Goal: Subscribe to service/newsletter

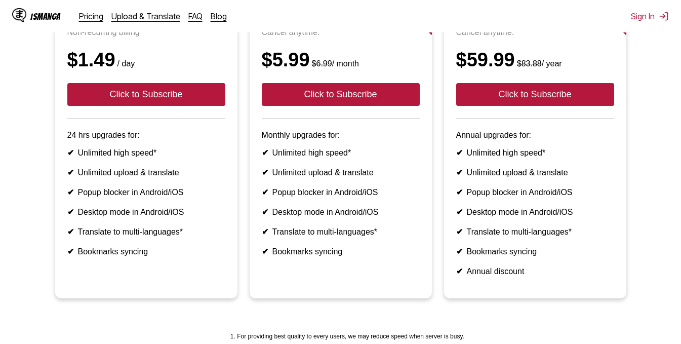
scroll to position [152, 0]
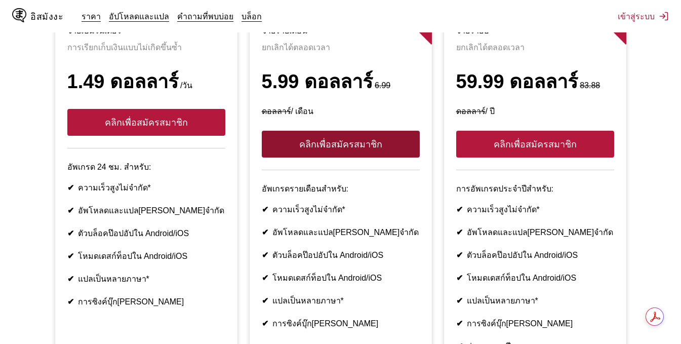
click at [359, 139] on font "คลิกเพื่อสมัครสมาชิก" at bounding box center [340, 144] width 83 height 10
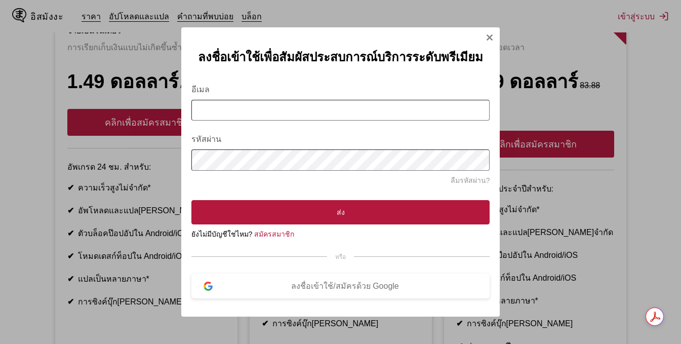
click at [321, 114] on input "อีเมล" at bounding box center [340, 110] width 299 height 21
type input "**********"
click at [191, 200] on button "ส่ง" at bounding box center [340, 212] width 299 height 24
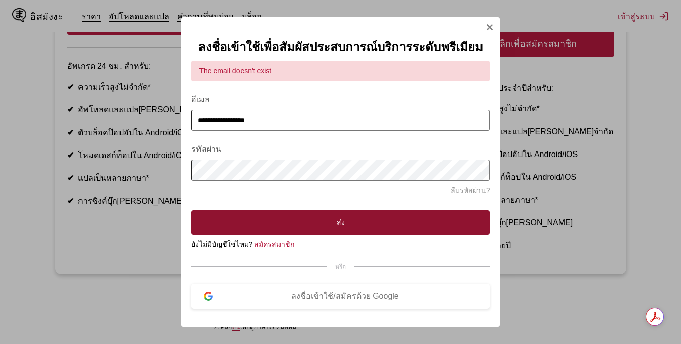
scroll to position [253, 0]
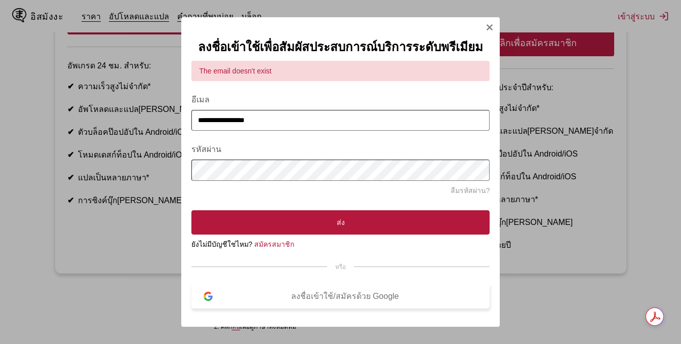
click at [335, 292] on font "ลงชื่อเข้าใช้/สมัครด้วย Google" at bounding box center [344, 296] width 107 height 9
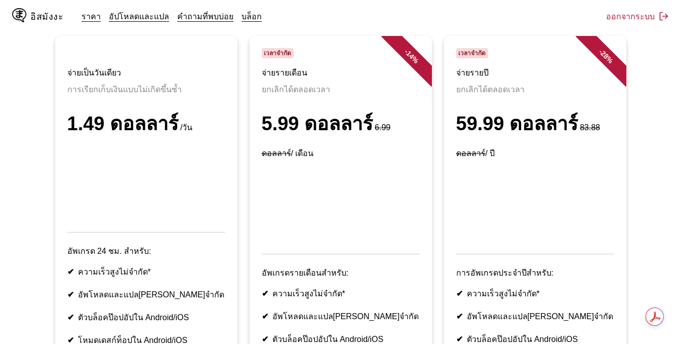
scroll to position [109, 0]
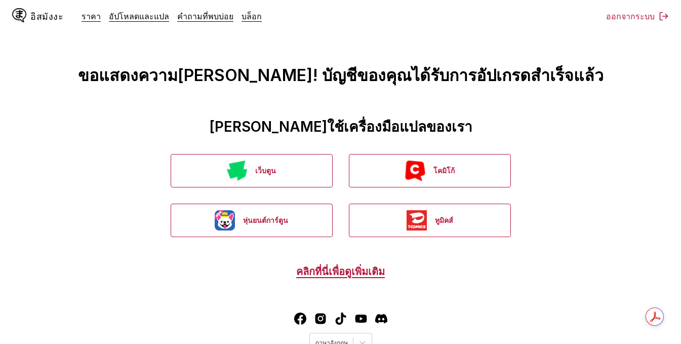
click at [331, 267] on main "ขอแสดงความยินดี! บัญชีของคุณได้รับการอัปเกรดสำเร็จแล้ว ลองใช้เครื่องมือแปลของเร…" at bounding box center [340, 146] width 681 height 292
click at [333, 265] on font "คลิกที่นี่เพื่อดูเพิ่มเติม" at bounding box center [340, 271] width 89 height 12
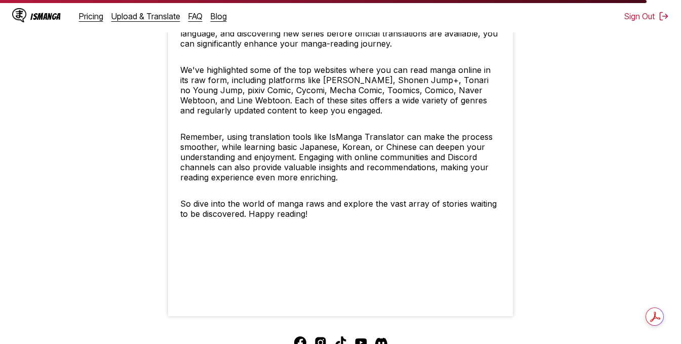
scroll to position [4519, 0]
